Goal: Find specific page/section

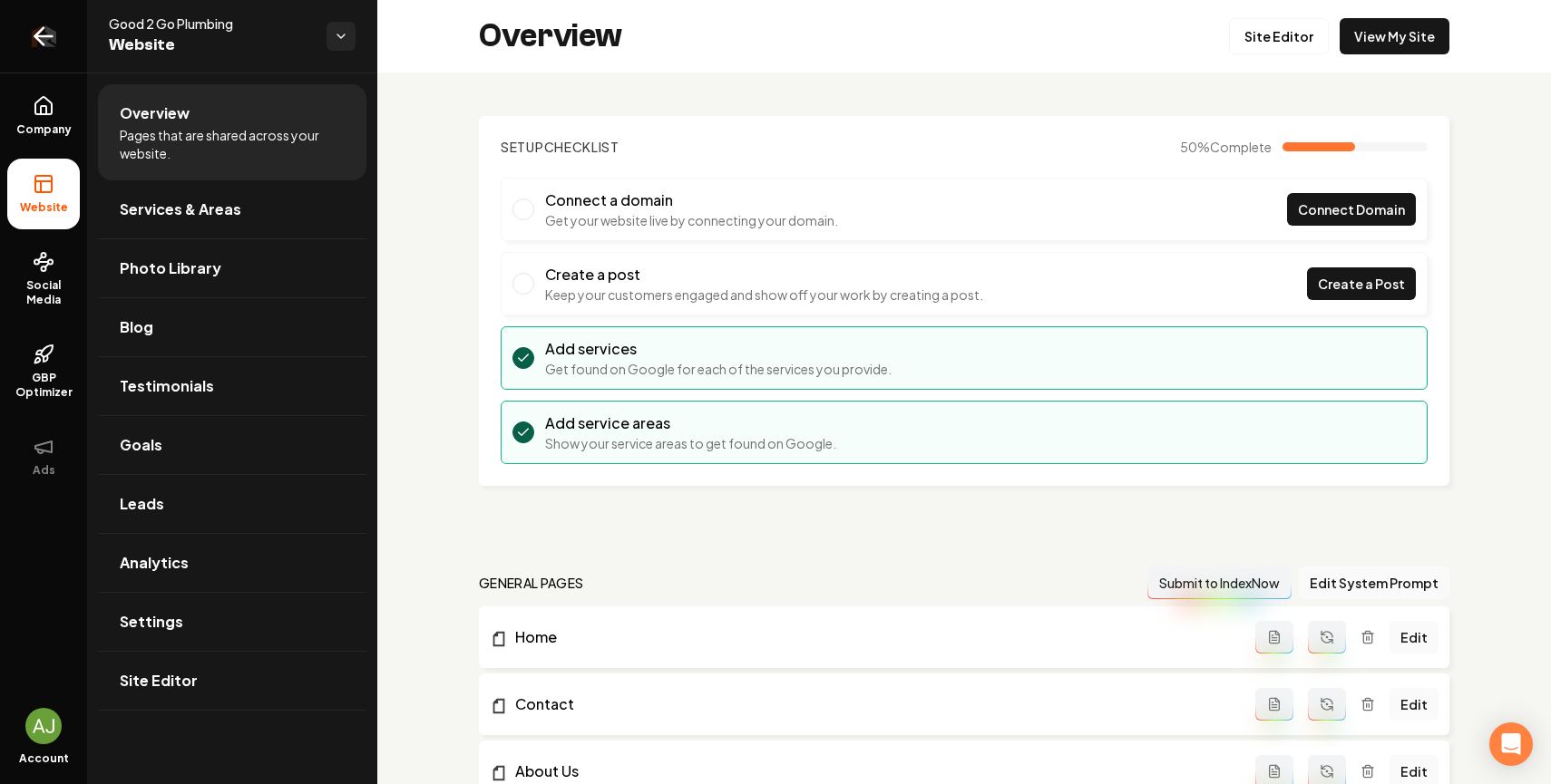
click at [42, 26] on icon "Return to dashboard" at bounding box center [43, 36] width 29 height 29
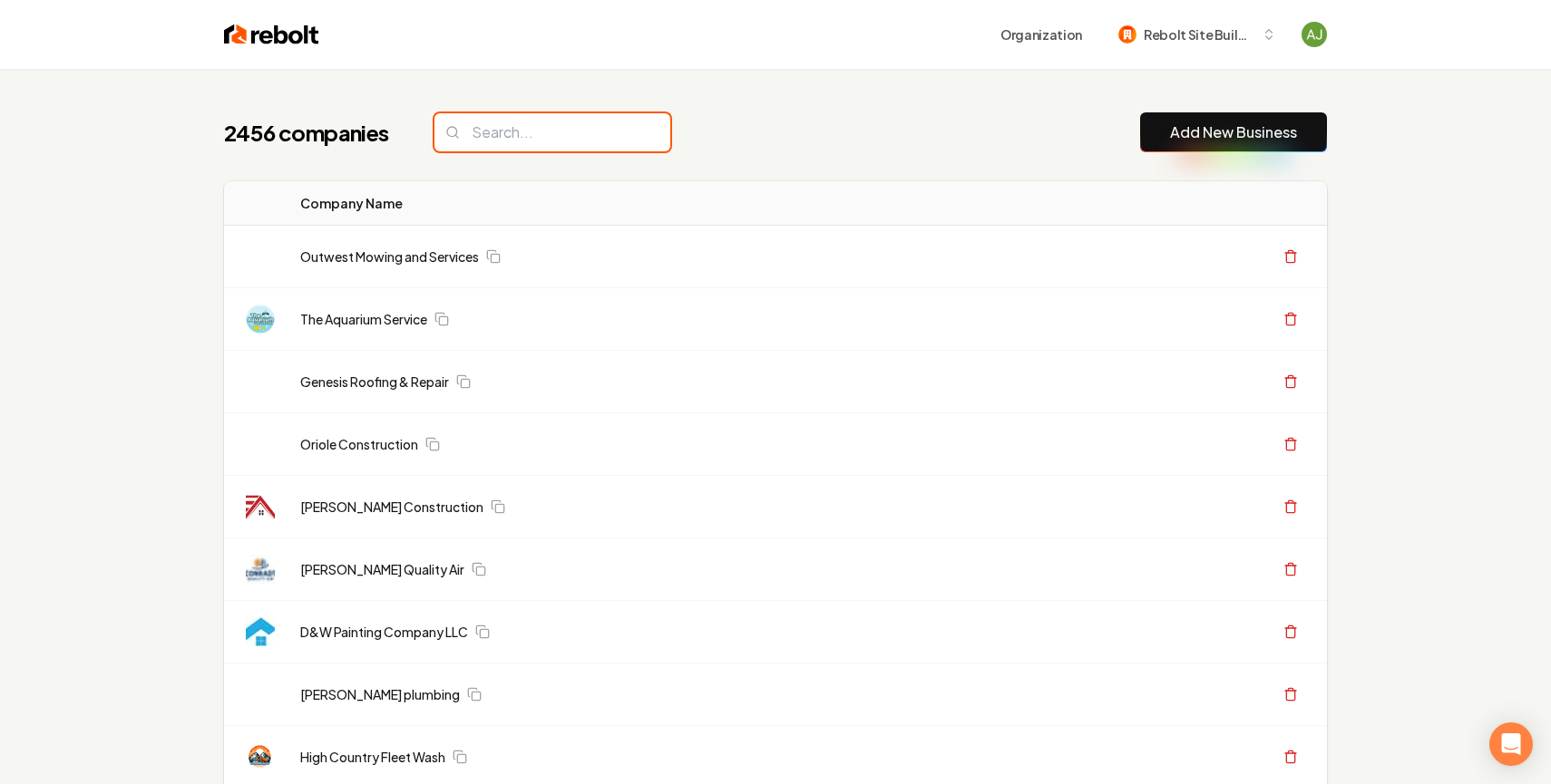
click at [562, 126] on input "search" at bounding box center [552, 132] width 235 height 39
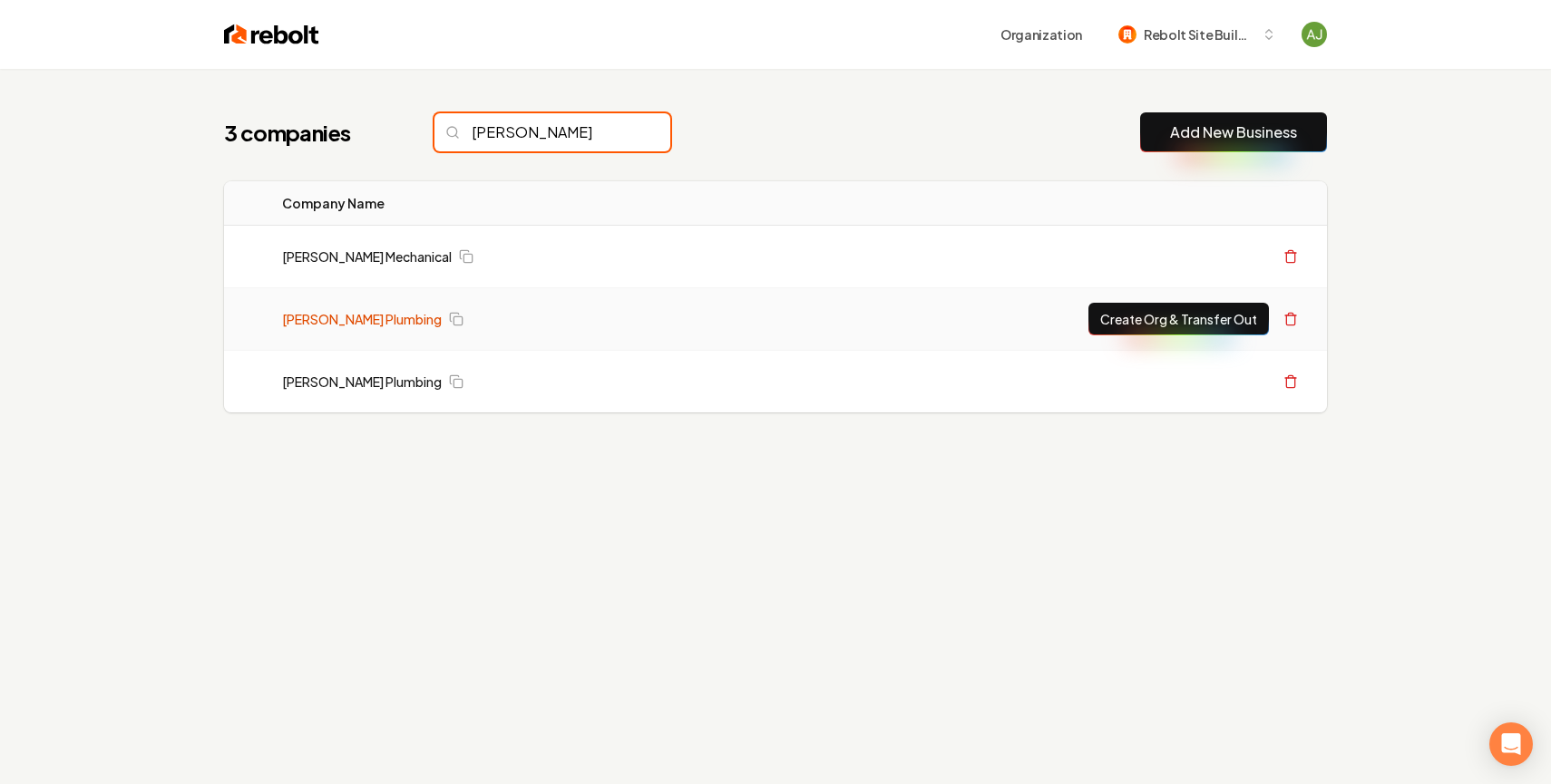
type input "[PERSON_NAME]"
click at [364, 322] on link "[PERSON_NAME] Plumbing" at bounding box center [361, 319] width 159 height 18
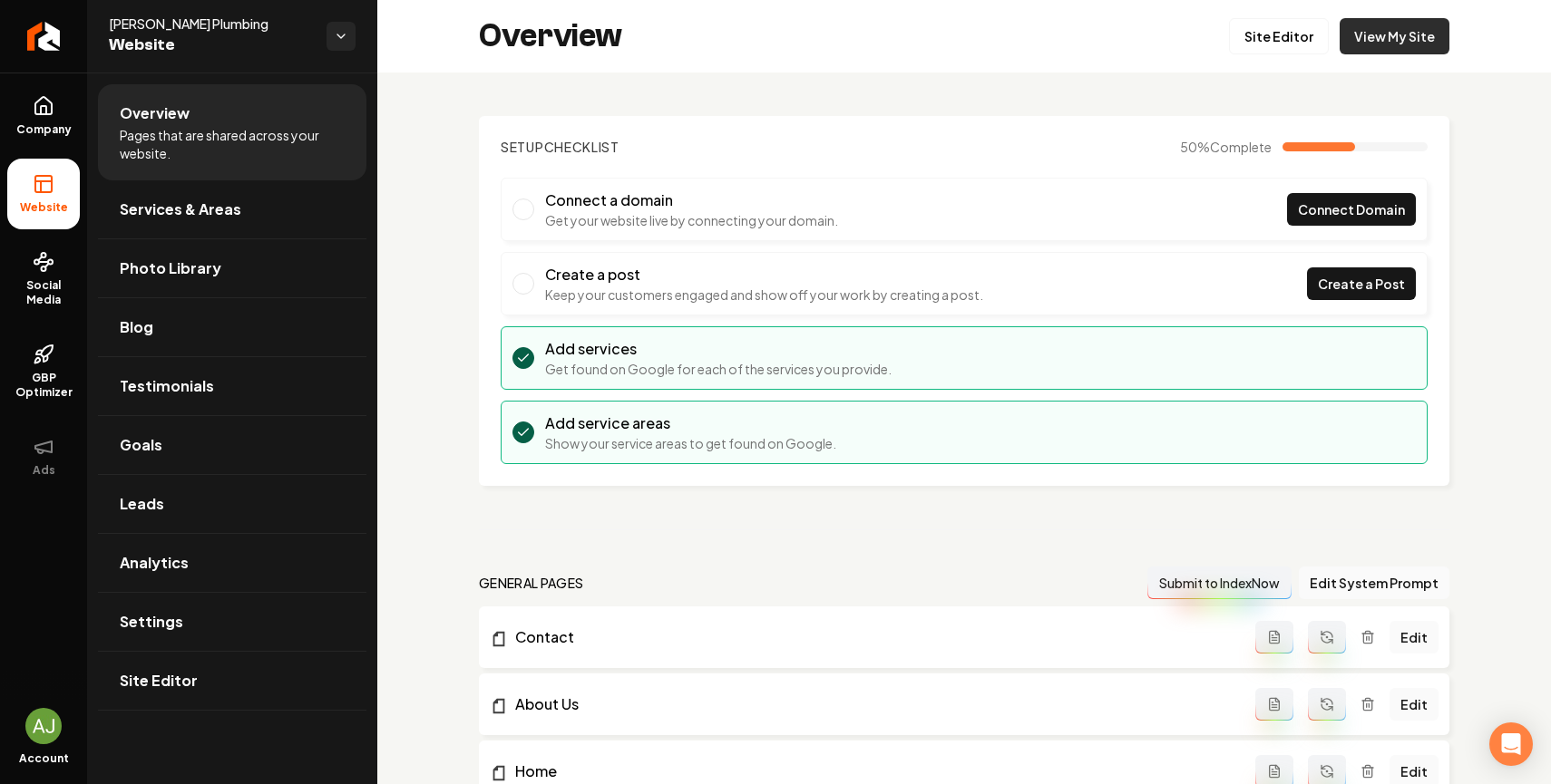
click at [1384, 42] on link "View My Site" at bounding box center [1394, 36] width 110 height 37
click at [1276, 33] on link "Site Editor" at bounding box center [1278, 36] width 100 height 37
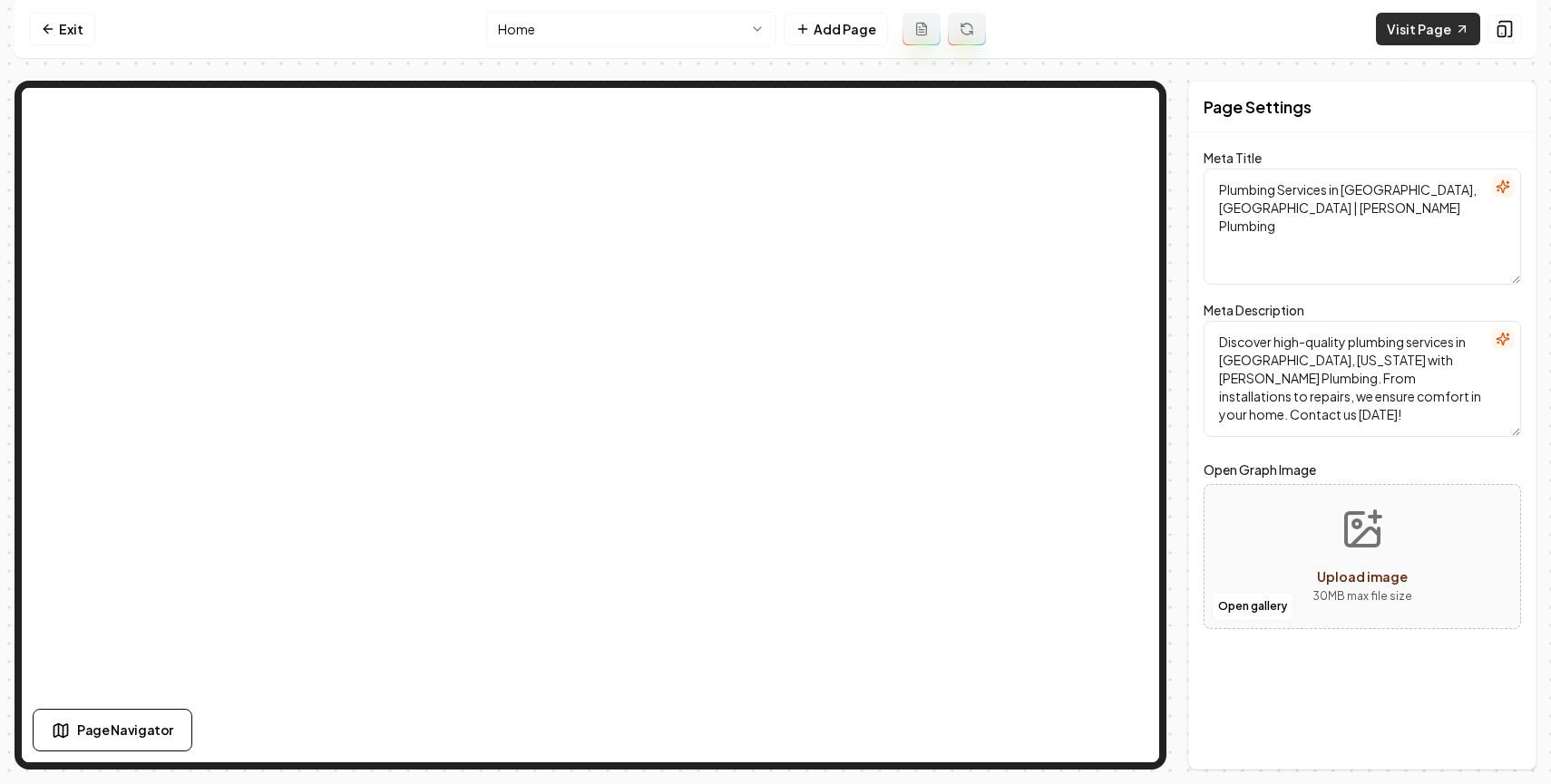
click at [1436, 37] on link "Visit Page" at bounding box center [1427, 29] width 104 height 33
click at [60, 18] on link "Exit" at bounding box center [61, 29] width 66 height 33
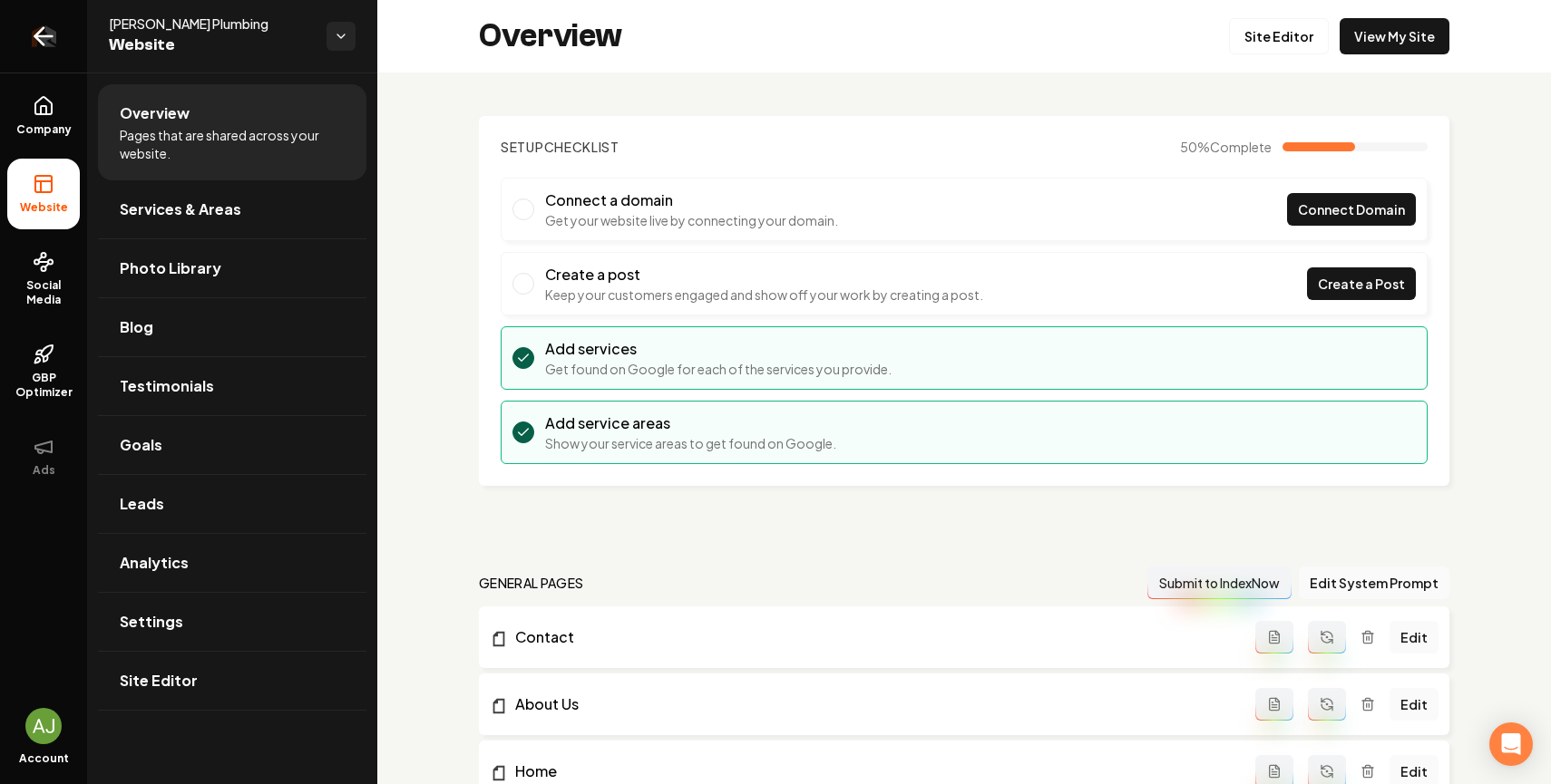
click at [46, 32] on icon "Return to dashboard" at bounding box center [43, 36] width 29 height 29
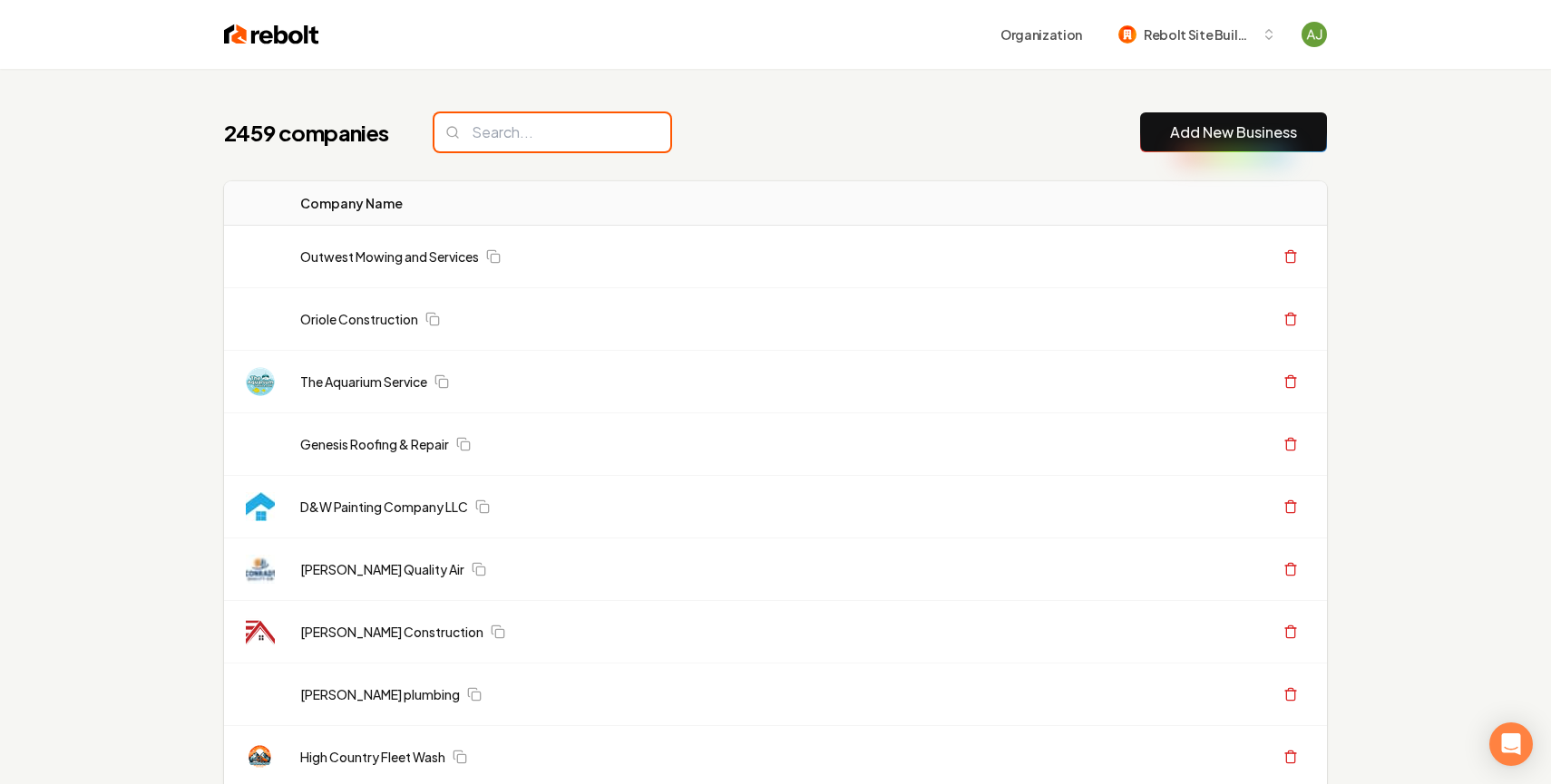
click at [535, 119] on input "search" at bounding box center [552, 132] width 235 height 39
click at [517, 132] on input "search" at bounding box center [552, 132] width 235 height 39
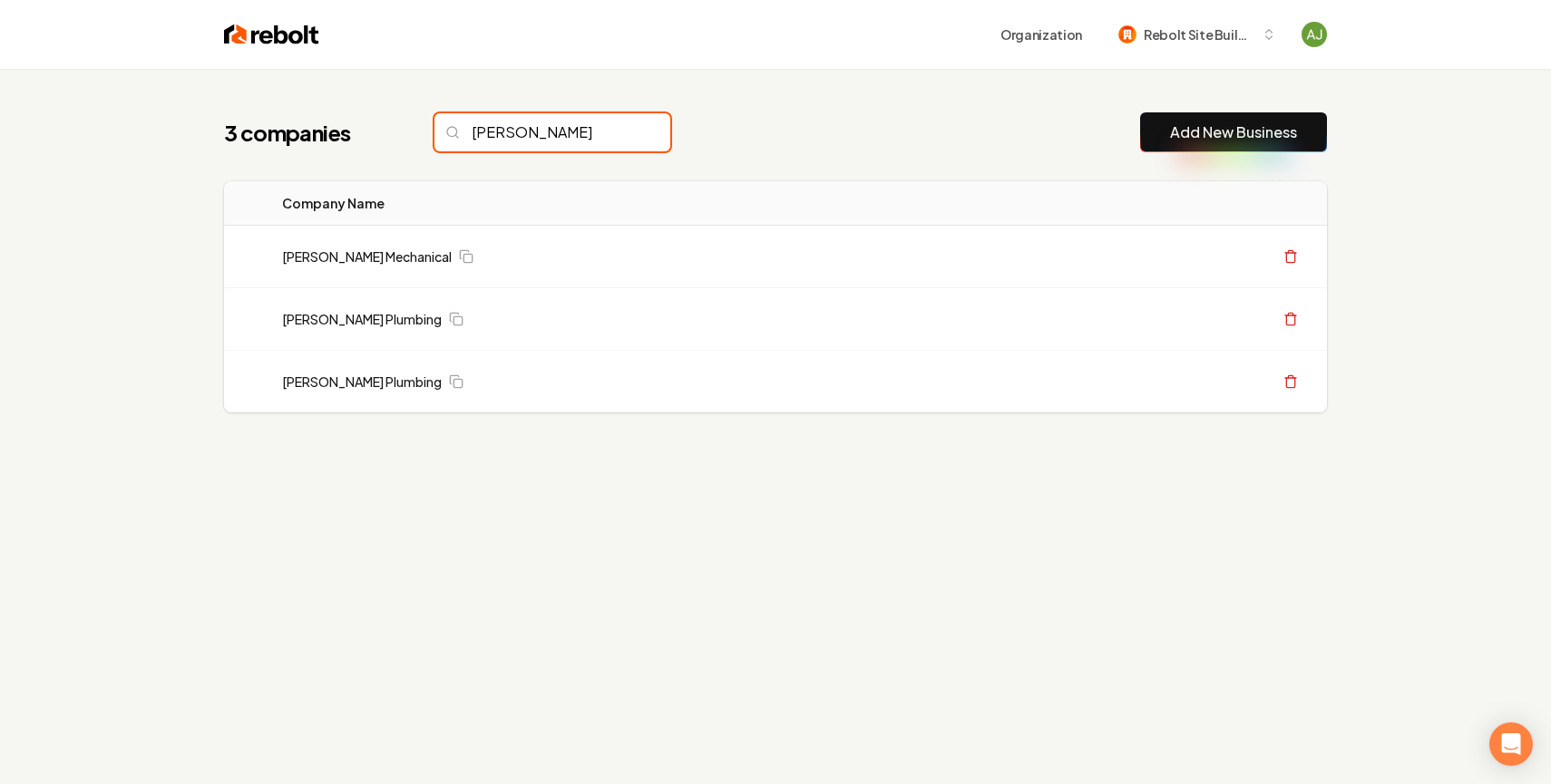
type input "[PERSON_NAME]"
